Goal: Navigation & Orientation: Find specific page/section

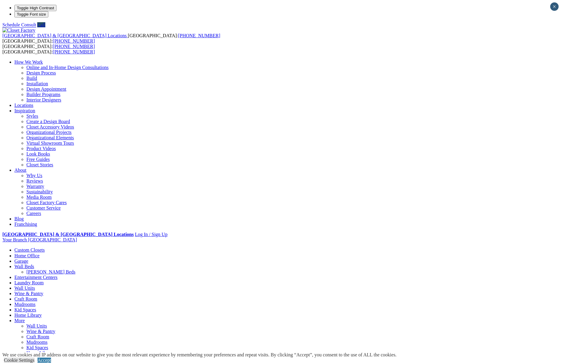
click at [40, 253] on link "Home Office" at bounding box center [26, 255] width 25 height 5
click at [49, 360] on span "Schedule a Free Consult (opens a dropdown menu)" at bounding box center [49, 362] width 0 height 5
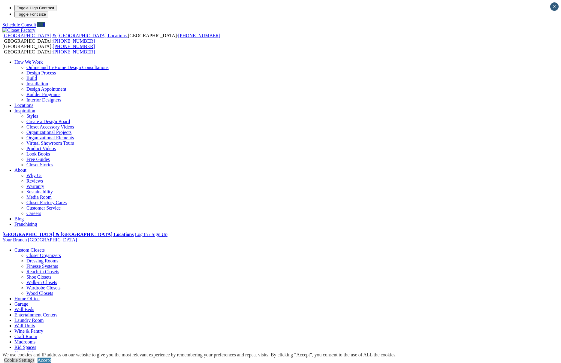
click at [57, 280] on link "Walk-in Closets" at bounding box center [41, 282] width 31 height 5
